Goal: Information Seeking & Learning: Learn about a topic

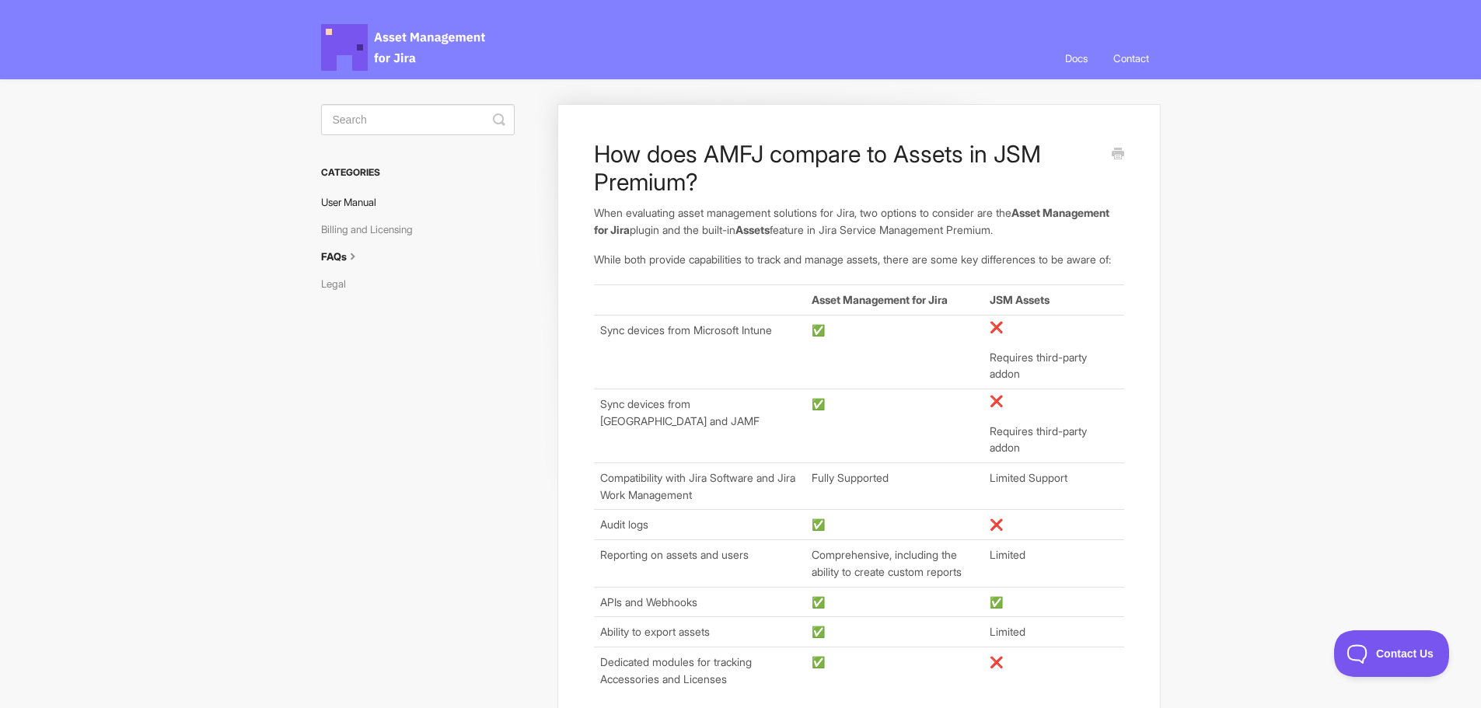
click at [361, 209] on link "User Manual" at bounding box center [354, 202] width 67 height 25
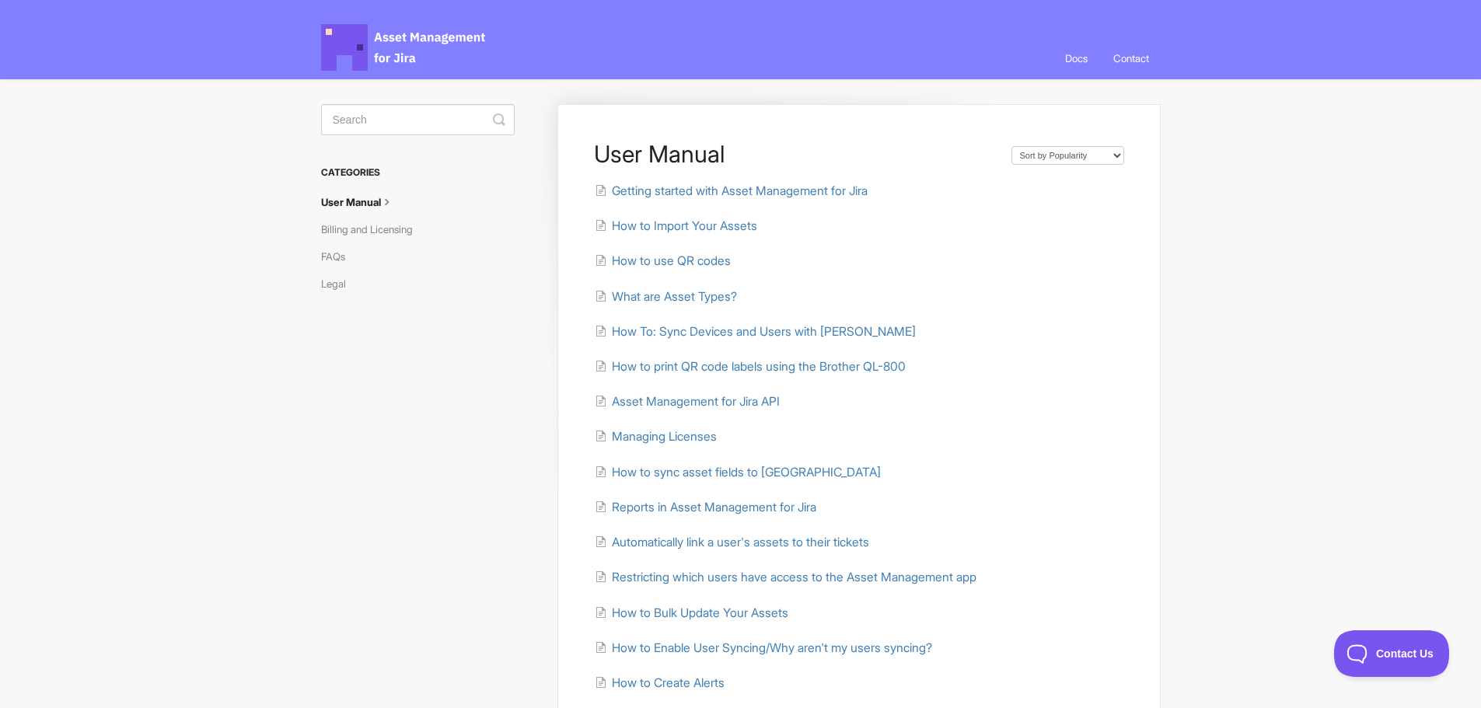
click at [1109, 296] on li "What are Asset Types?" at bounding box center [858, 297] width 529 height 18
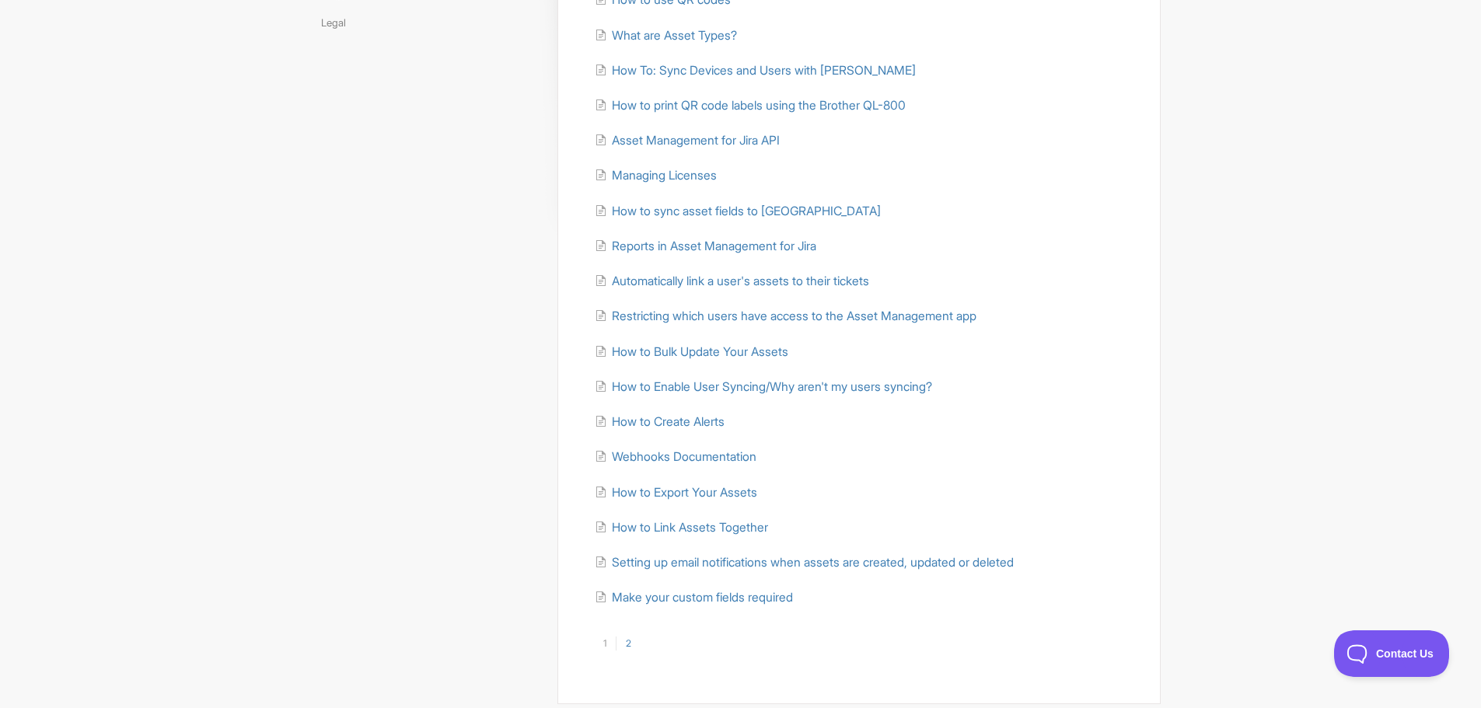
scroll to position [315, 0]
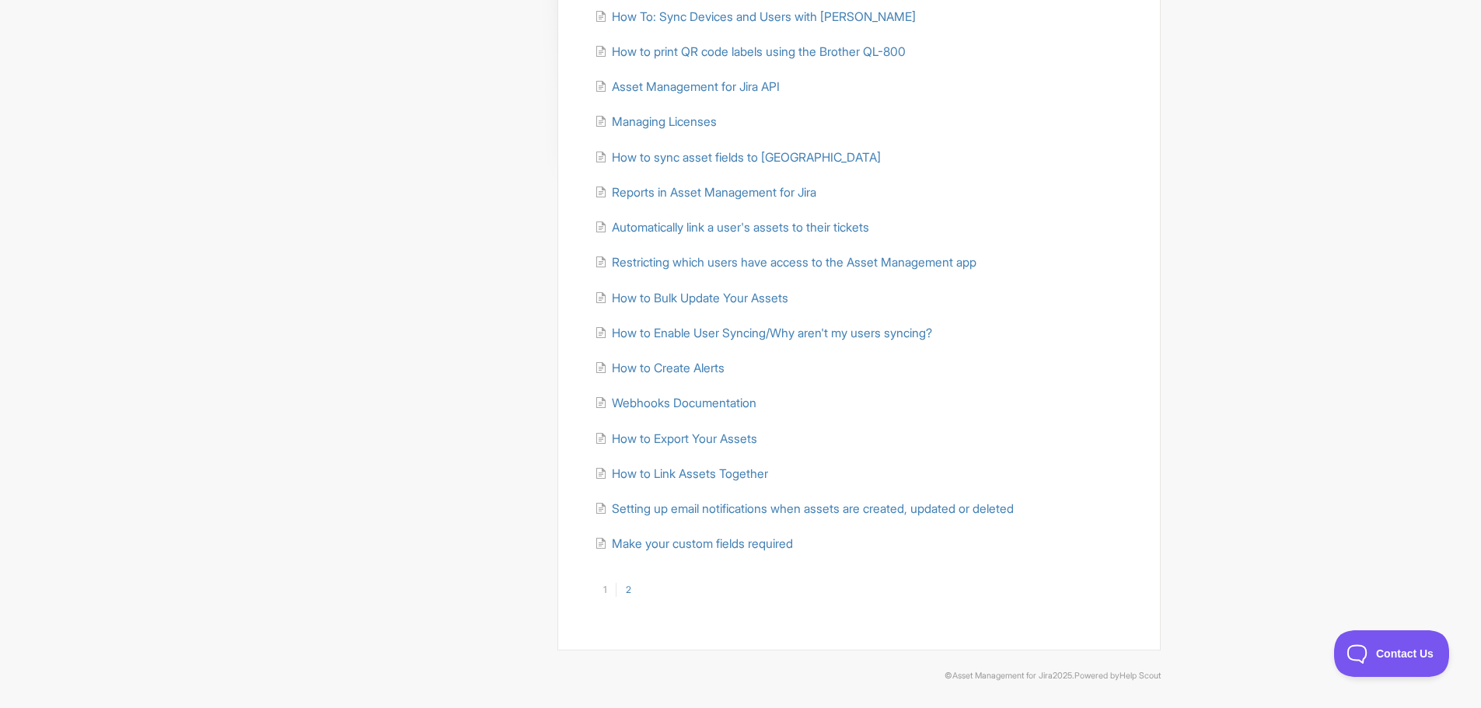
click at [630, 586] on link "2" at bounding box center [628, 590] width 25 height 14
